Goal: Task Accomplishment & Management: Manage account settings

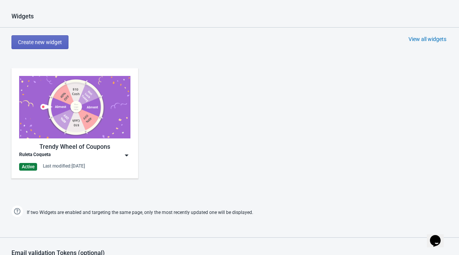
scroll to position [340, 0]
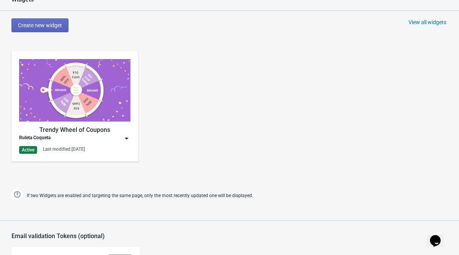
click at [129, 138] on img at bounding box center [127, 138] width 8 height 8
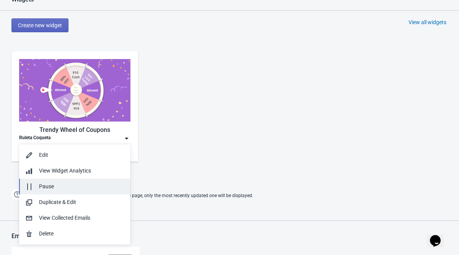
click at [98, 185] on div "Pause" at bounding box center [81, 186] width 85 height 8
